Goal: Task Accomplishment & Management: Complete application form

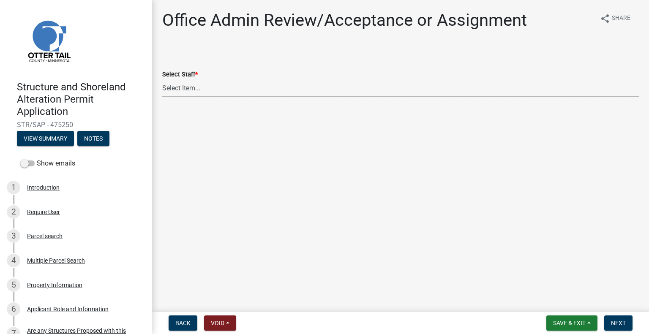
click at [198, 88] on select "Select Item... [PERSON_NAME] ([EMAIL_ADDRESS][DOMAIN_NAME]) [PERSON_NAME] ([EMA…" at bounding box center [400, 87] width 477 height 17
click at [162, 79] on select "Select Item... [PERSON_NAME] ([EMAIL_ADDRESS][DOMAIN_NAME]) [PERSON_NAME] ([EMA…" at bounding box center [400, 87] width 477 height 17
select select "587f38f5-c90e-4c12-9e10-d3e23909bbca"
click at [621, 323] on span "Next" at bounding box center [618, 323] width 15 height 7
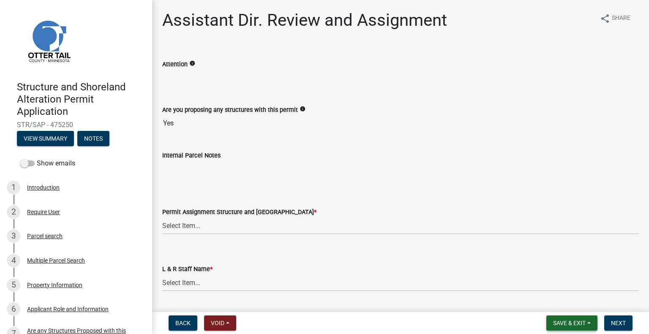
click at [555, 327] on button "Save & Exit" at bounding box center [571, 323] width 51 height 15
click at [558, 305] on button "Save & Exit" at bounding box center [564, 301] width 68 height 20
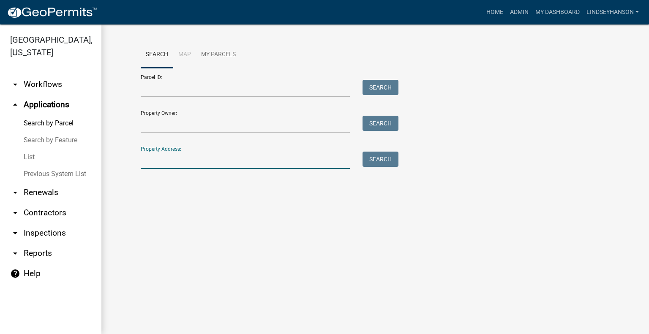
click at [228, 162] on input "Property Address:" at bounding box center [245, 160] width 209 height 17
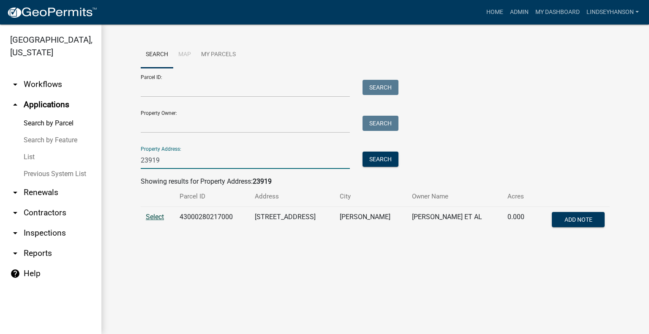
type input "23919"
click at [159, 215] on span "Select" at bounding box center [155, 217] width 18 height 8
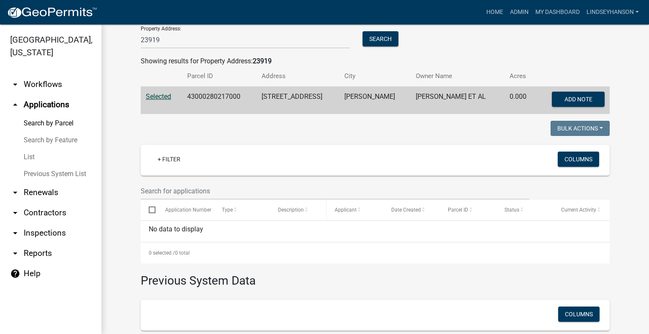
scroll to position [127, 0]
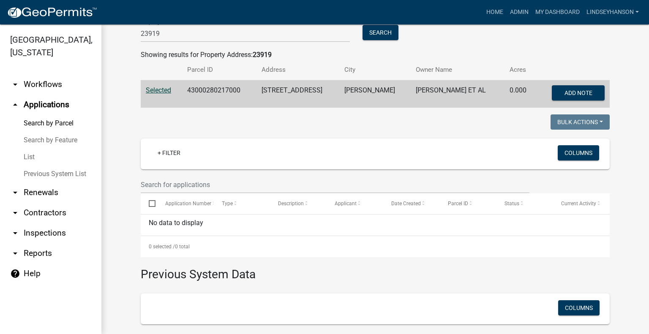
click at [210, 87] on td "43000280217000" at bounding box center [219, 94] width 74 height 28
copy td "43000280217000"
click at [41, 82] on link "arrow_drop_down Workflows" at bounding box center [50, 84] width 101 height 20
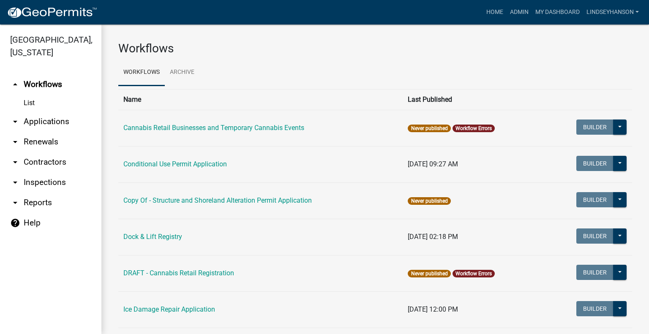
click at [58, 126] on link "arrow_drop_down Applications" at bounding box center [50, 122] width 101 height 20
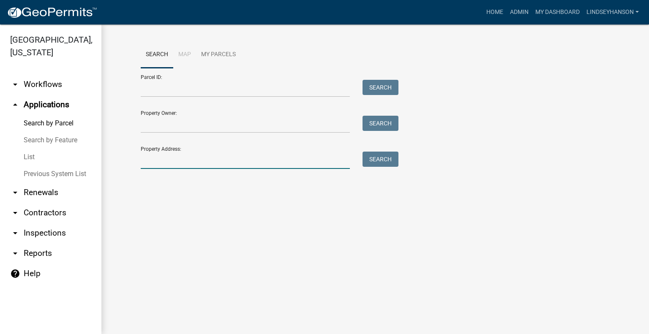
click at [193, 158] on input "Property Address:" at bounding box center [245, 160] width 209 height 17
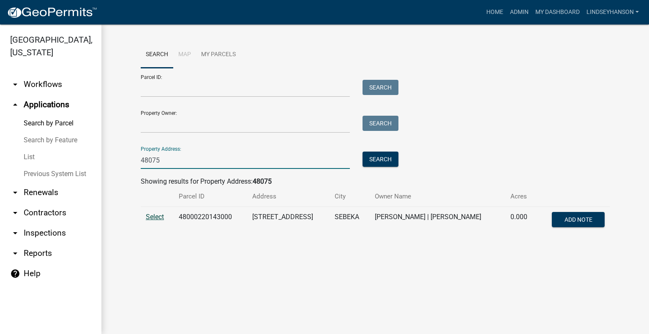
type input "48075"
click at [158, 216] on span "Select" at bounding box center [155, 217] width 18 height 8
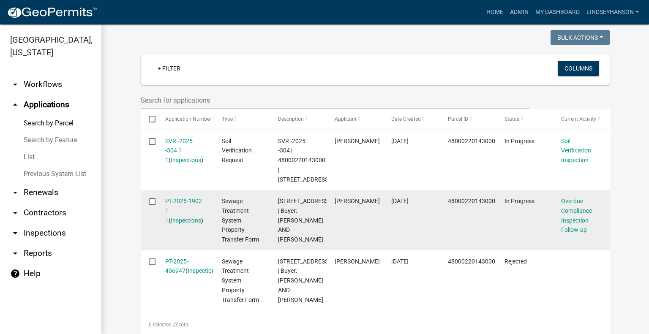
scroll to position [169, 0]
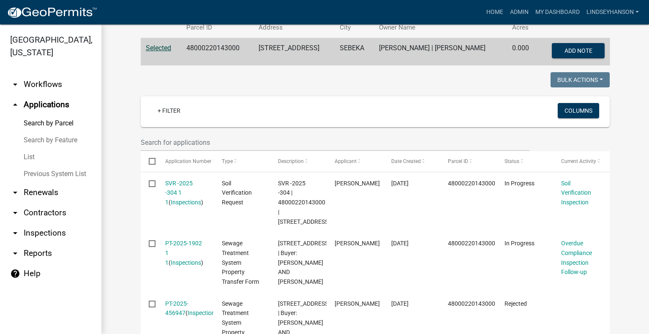
drag, startPoint x: 67, startPoint y: 87, endPoint x: 69, endPoint y: 111, distance: 23.8
click at [67, 87] on link "arrow_drop_down Workflows" at bounding box center [50, 84] width 101 height 20
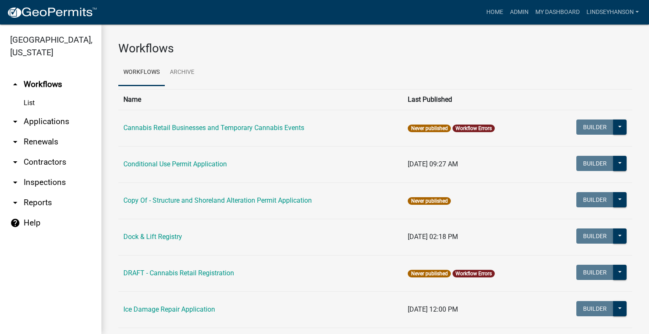
click at [57, 120] on link "arrow_drop_down Applications" at bounding box center [50, 122] width 101 height 20
